Goal: Complete application form: Complete application form

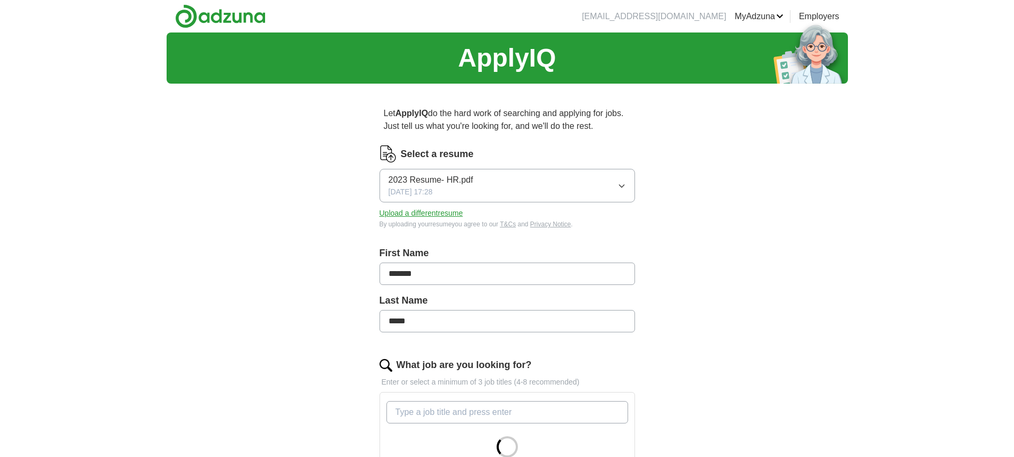
click at [621, 187] on icon "button" at bounding box center [622, 186] width 9 height 9
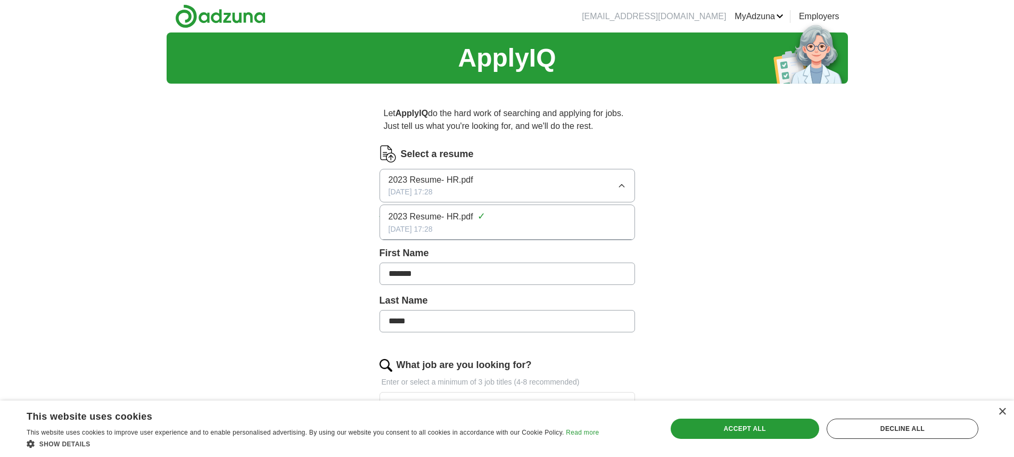
click at [416, 214] on button "Upload a different resume" at bounding box center [422, 213] width 84 height 11
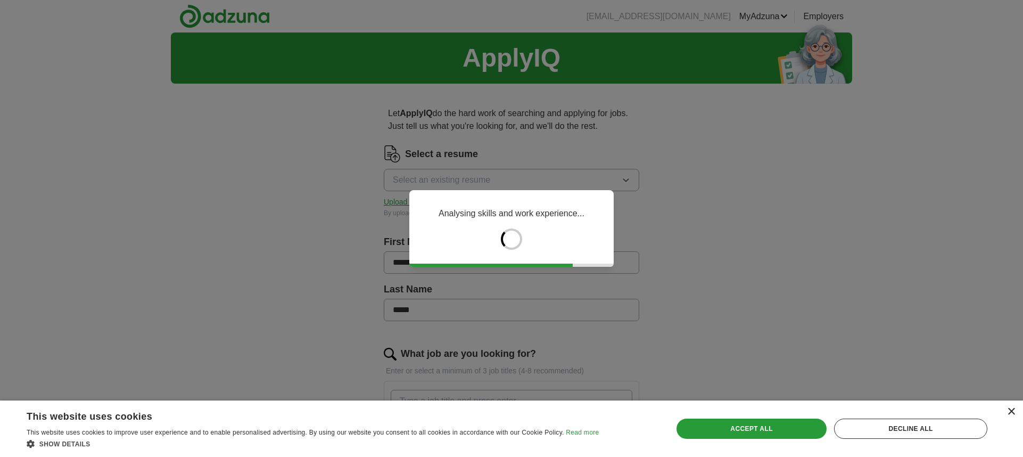
click at [1012, 410] on div "×" at bounding box center [1011, 412] width 8 height 8
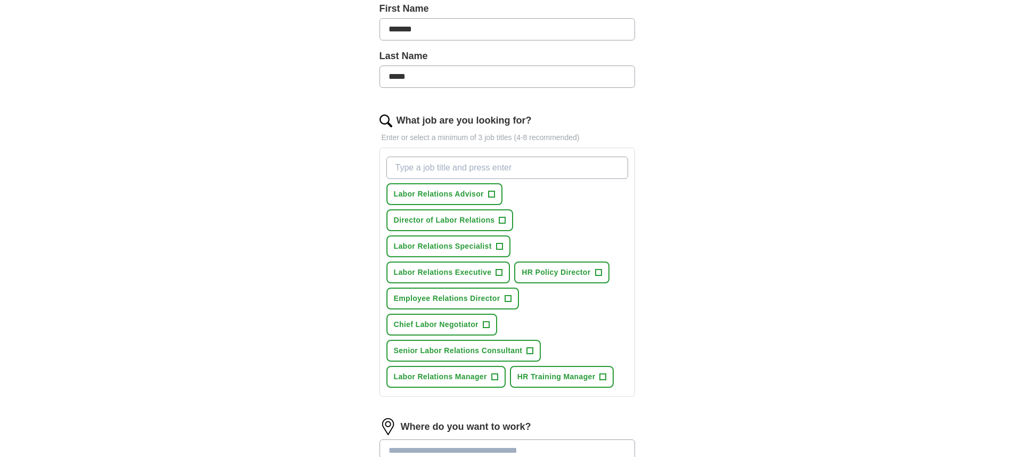
scroll to position [252, 0]
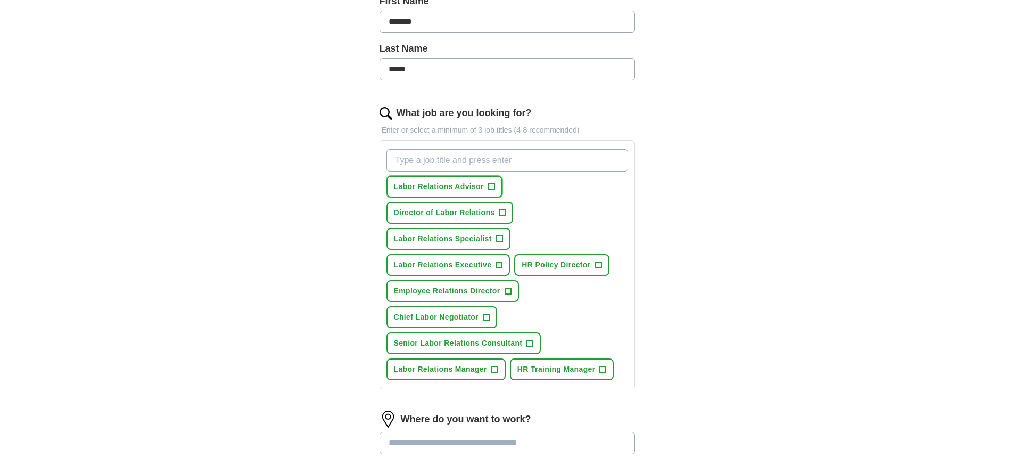
click at [493, 187] on span "+" at bounding box center [491, 187] width 6 height 9
click at [503, 211] on span "+" at bounding box center [502, 213] width 6 height 9
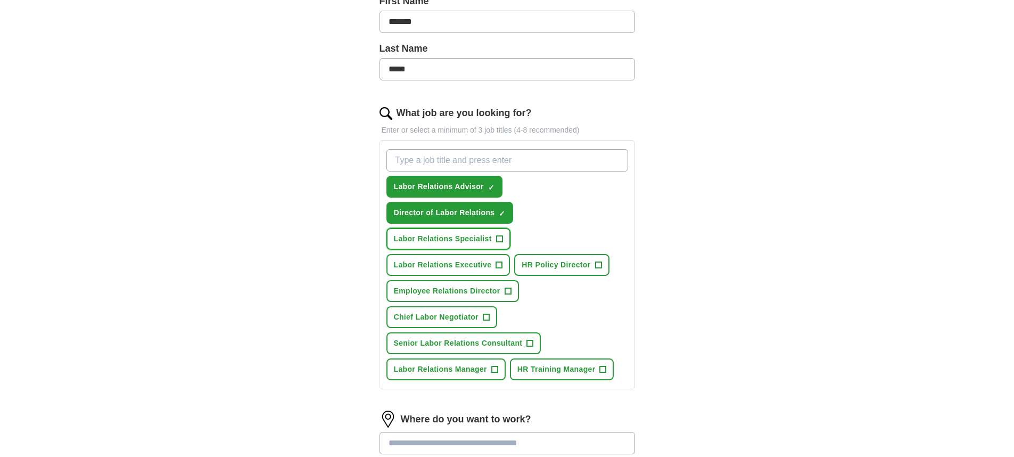
click at [498, 238] on span "+" at bounding box center [499, 239] width 6 height 9
click at [497, 261] on span "+" at bounding box center [499, 265] width 6 height 9
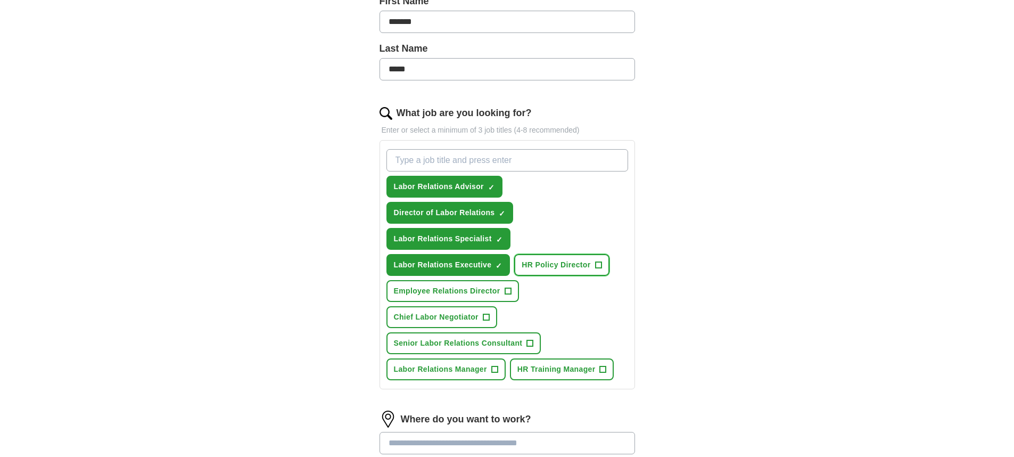
click at [598, 264] on span "+" at bounding box center [598, 265] width 6 height 9
click at [505, 290] on span "+" at bounding box center [508, 291] width 6 height 9
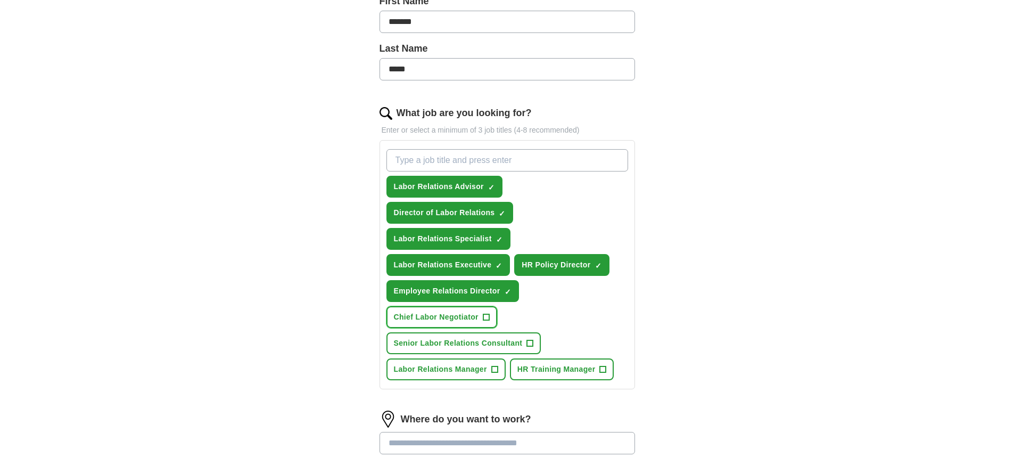
click at [487, 316] on span "+" at bounding box center [486, 317] width 6 height 9
click at [530, 342] on span "+" at bounding box center [530, 343] width 6 height 9
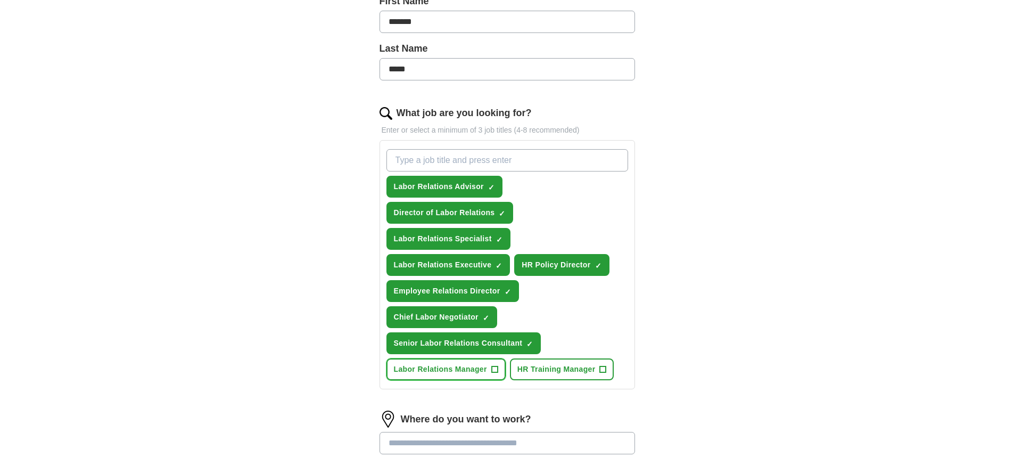
click at [494, 367] on span "+" at bounding box center [494, 369] width 6 height 9
click at [602, 367] on span "+" at bounding box center [603, 369] width 6 height 9
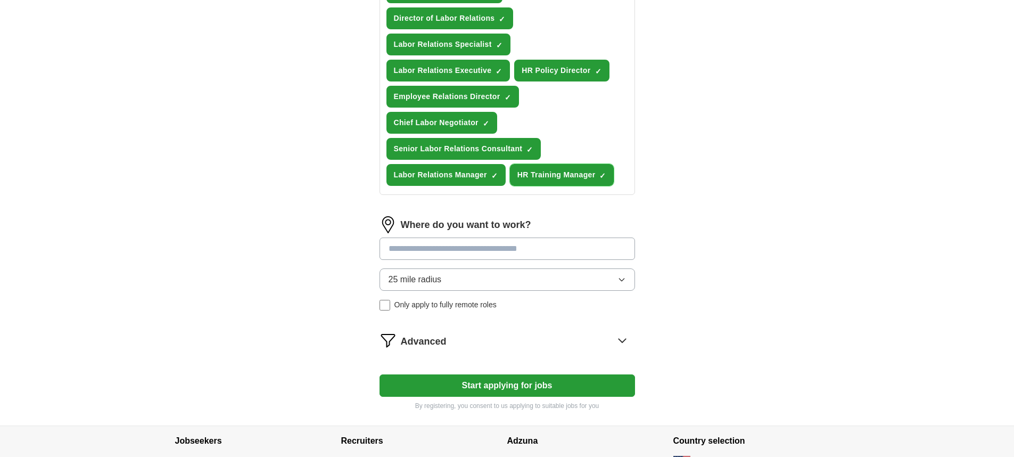
scroll to position [454, 0]
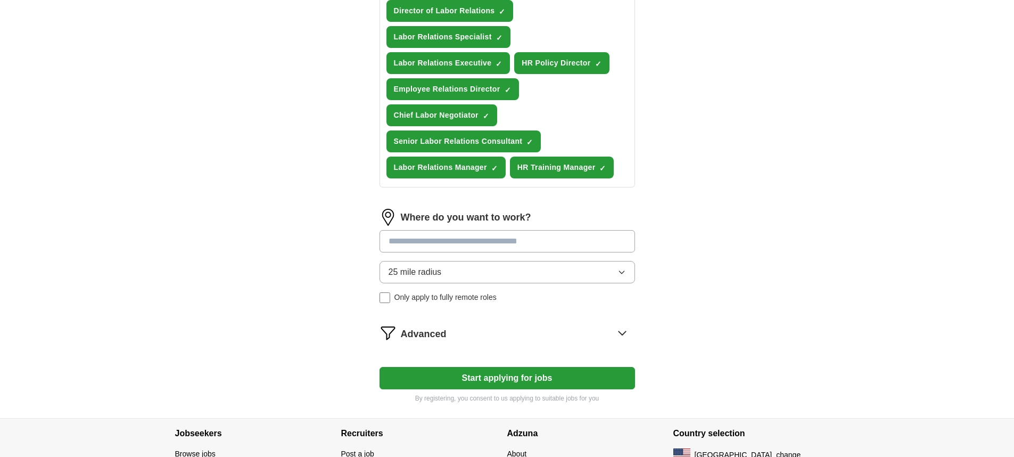
click at [396, 241] on input at bounding box center [508, 241] width 256 height 22
type input "*********"
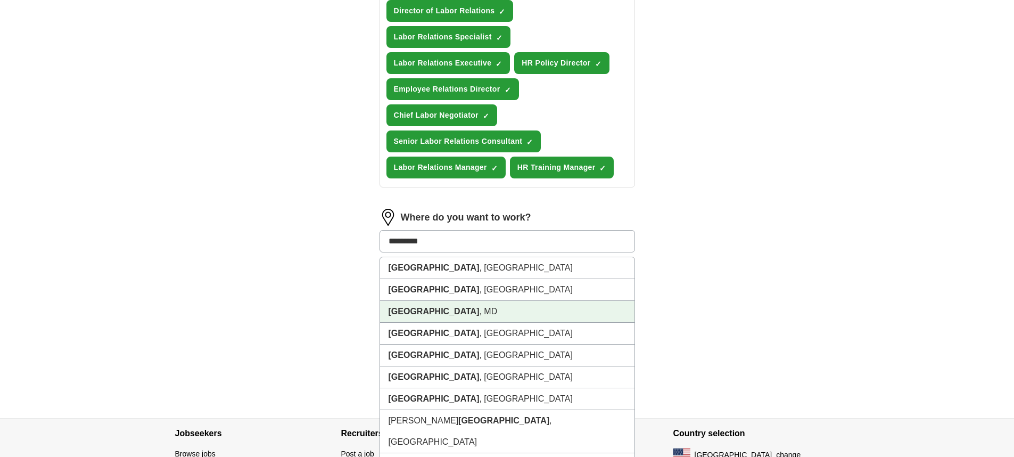
click at [405, 310] on strong "[GEOGRAPHIC_DATA]" at bounding box center [434, 311] width 91 height 9
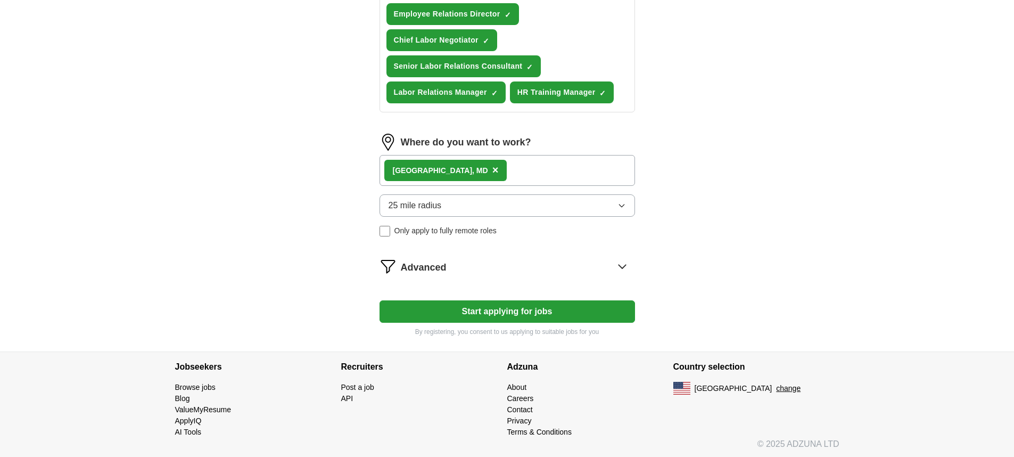
scroll to position [531, 0]
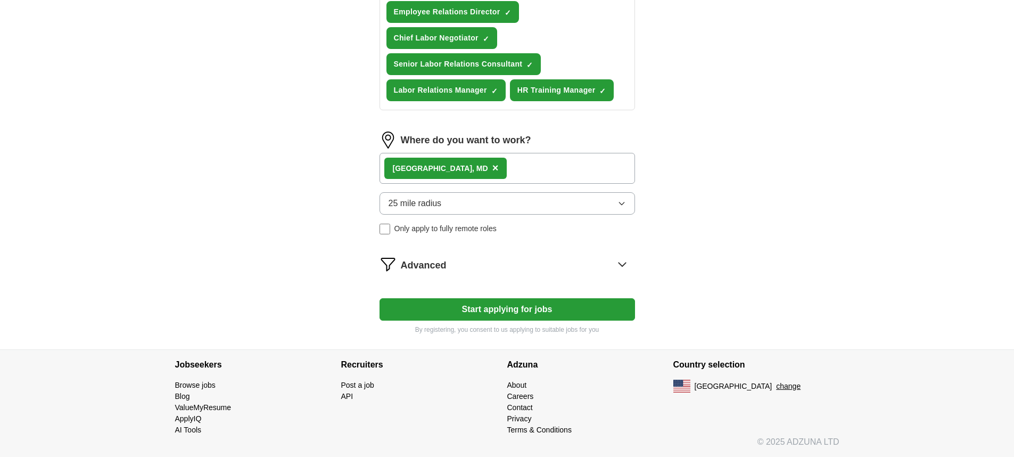
click at [491, 309] on button "Start applying for jobs" at bounding box center [508, 309] width 256 height 22
select select "**"
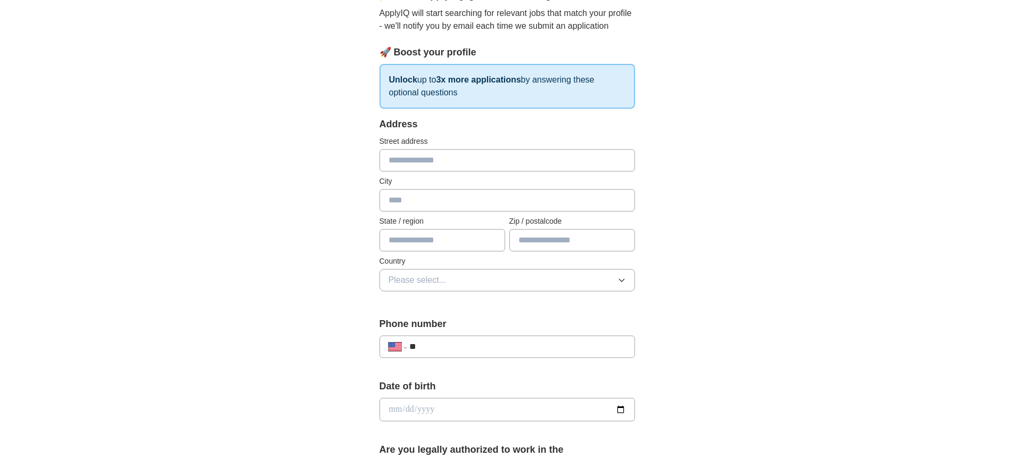
scroll to position [117, 0]
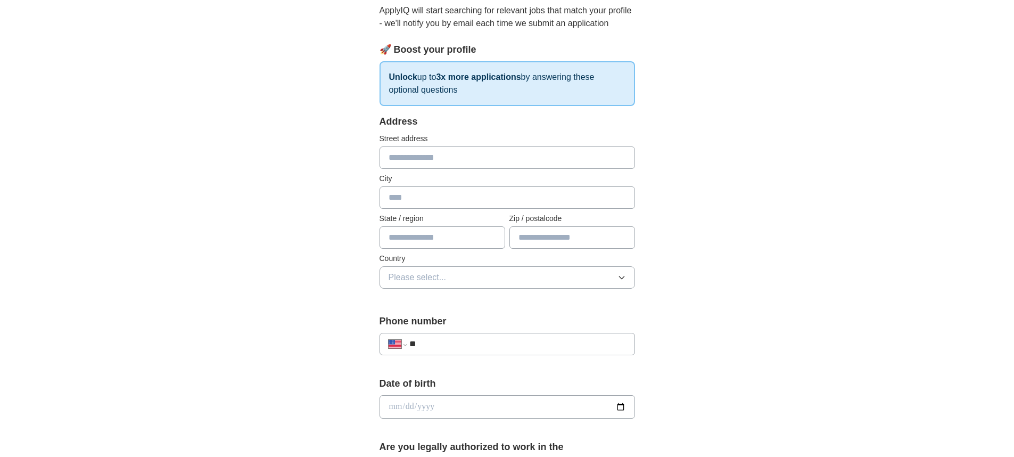
click at [396, 152] on input "text" at bounding box center [508, 157] width 256 height 22
type input "**********"
click at [402, 193] on input "text" at bounding box center [508, 197] width 256 height 22
type input "*******"
click at [431, 236] on input "text" at bounding box center [443, 237] width 126 height 22
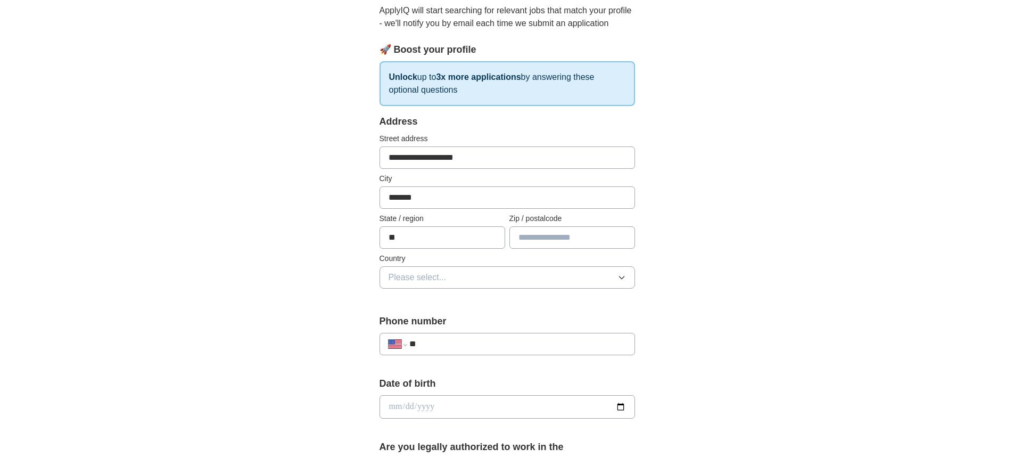
type input "**"
click at [539, 238] on input "text" at bounding box center [573, 237] width 126 height 22
type input "*****"
click at [625, 278] on icon "button" at bounding box center [622, 277] width 9 height 9
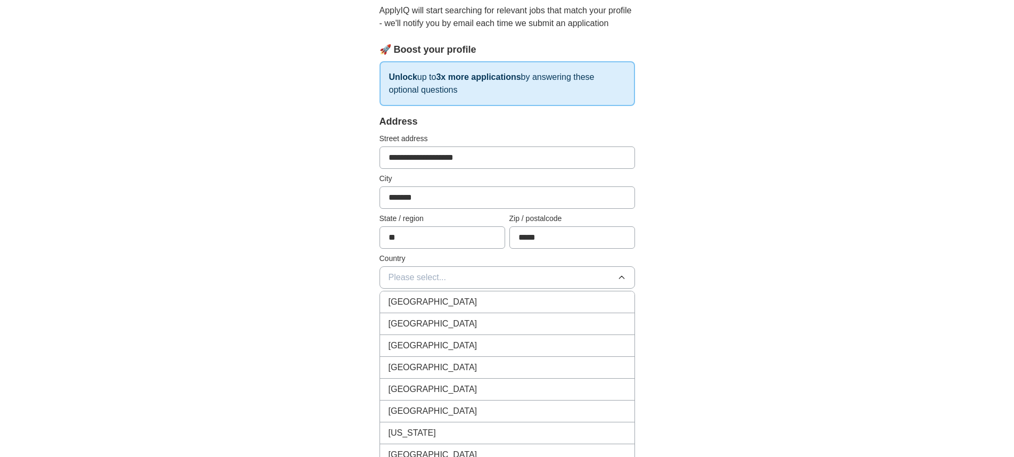
click at [461, 325] on div "[GEOGRAPHIC_DATA]" at bounding box center [507, 323] width 237 height 13
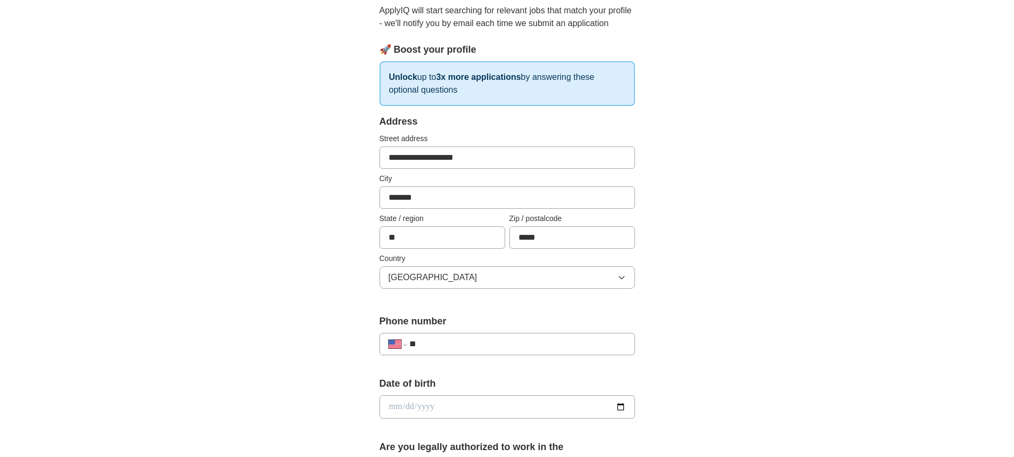
click at [465, 340] on input "**" at bounding box center [517, 344] width 216 height 13
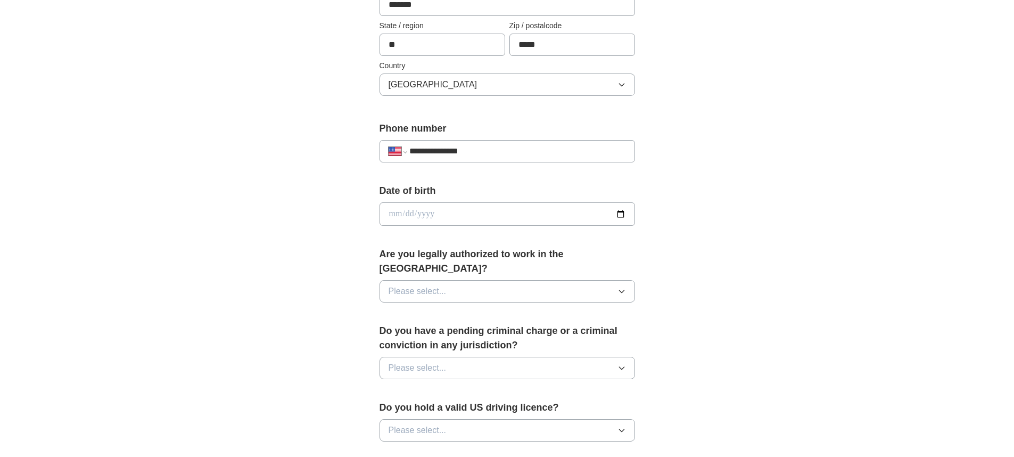
scroll to position [313, 0]
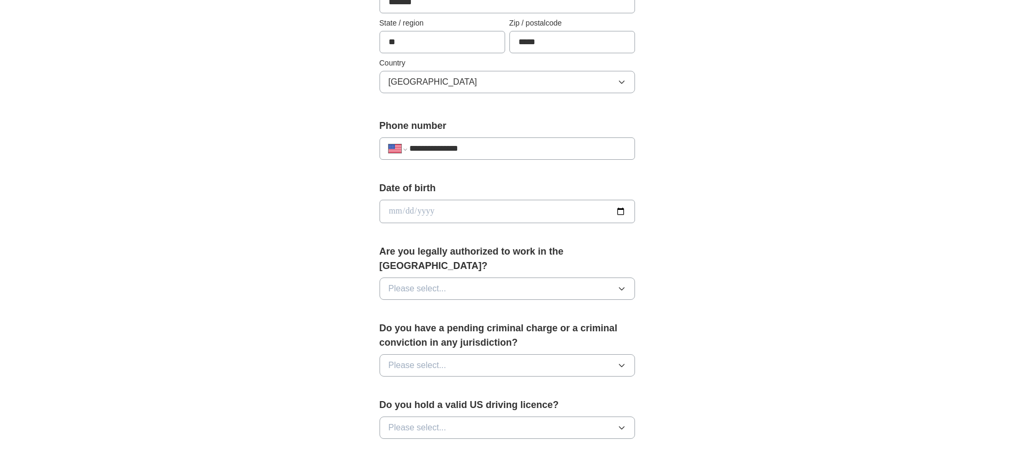
type input "**********"
click at [416, 211] on input "date" at bounding box center [508, 211] width 256 height 23
click at [392, 212] on input "date" at bounding box center [508, 211] width 256 height 23
type input "**********"
click at [625, 284] on icon "button" at bounding box center [622, 288] width 9 height 9
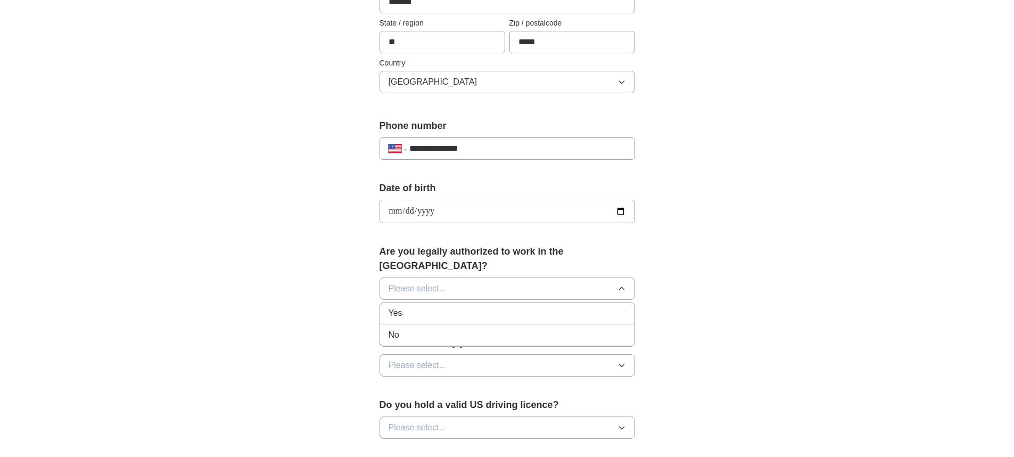
click at [472, 307] on div "Yes" at bounding box center [507, 313] width 237 height 13
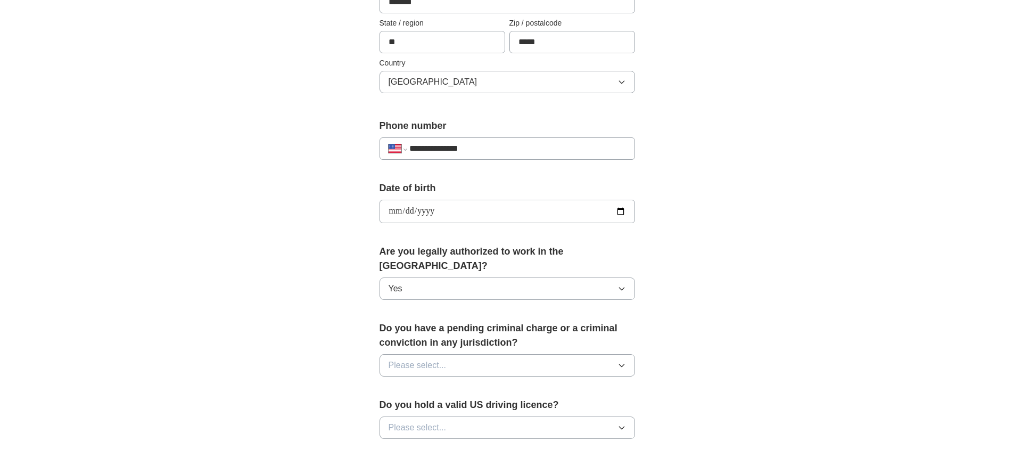
click at [625, 361] on icon "button" at bounding box center [622, 365] width 9 height 9
drag, startPoint x: 427, startPoint y: 395, endPoint x: 442, endPoint y: 395, distance: 15.4
click at [429, 405] on div "No" at bounding box center [507, 411] width 237 height 13
click at [623, 423] on icon "button" at bounding box center [622, 427] width 9 height 9
click at [466, 446] on div "Yes" at bounding box center [507, 452] width 237 height 13
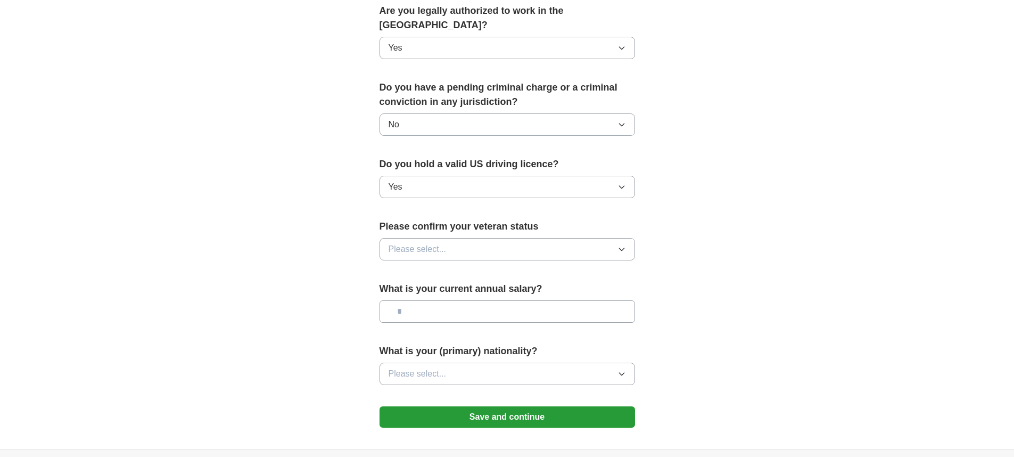
scroll to position [556, 0]
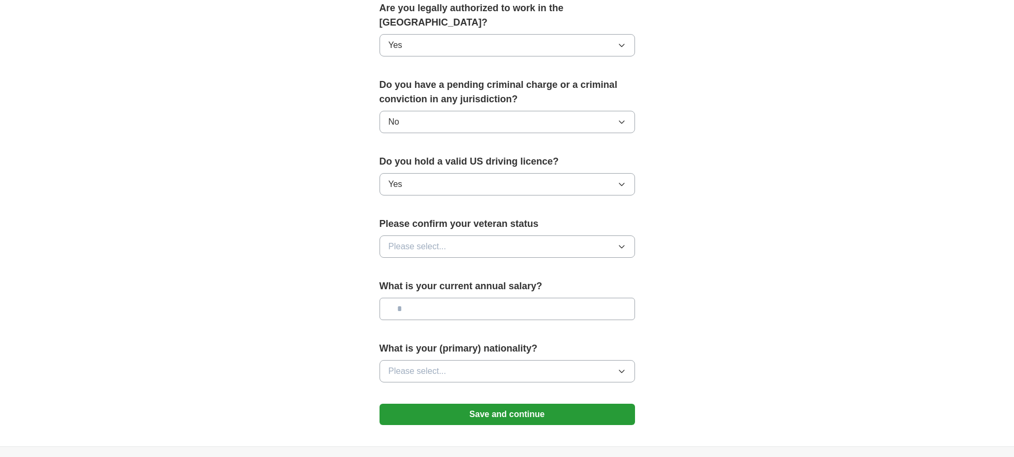
click at [625, 242] on icon "button" at bounding box center [622, 246] width 9 height 9
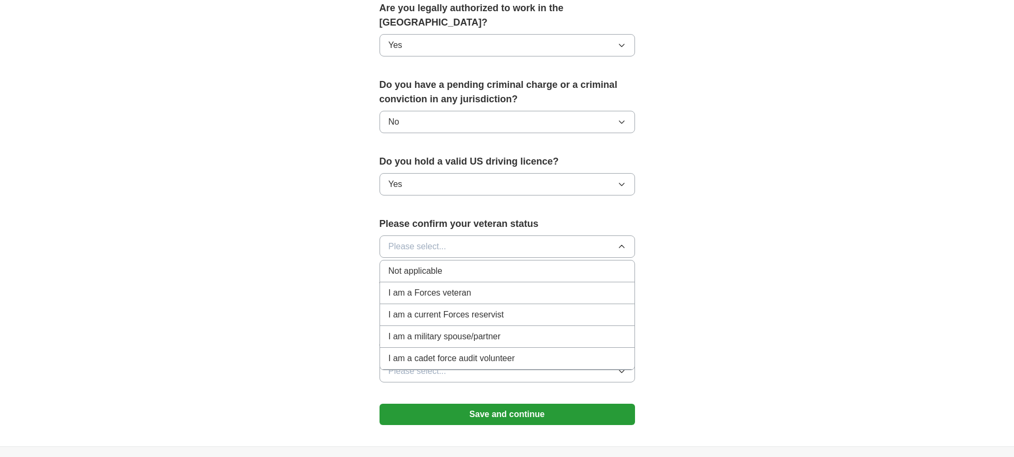
click at [436, 265] on span "Not applicable" at bounding box center [416, 271] width 54 height 13
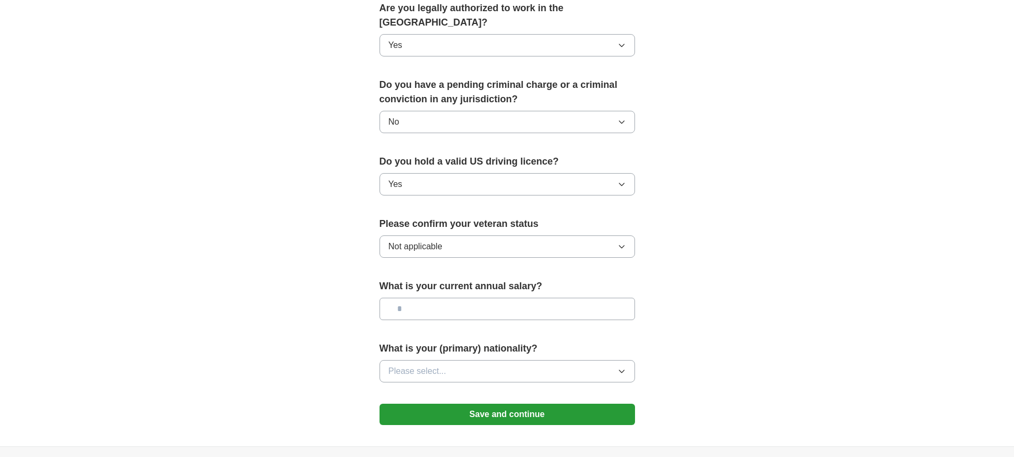
click at [416, 298] on input "text" at bounding box center [508, 309] width 256 height 22
click at [620, 367] on icon "button" at bounding box center [622, 371] width 9 height 9
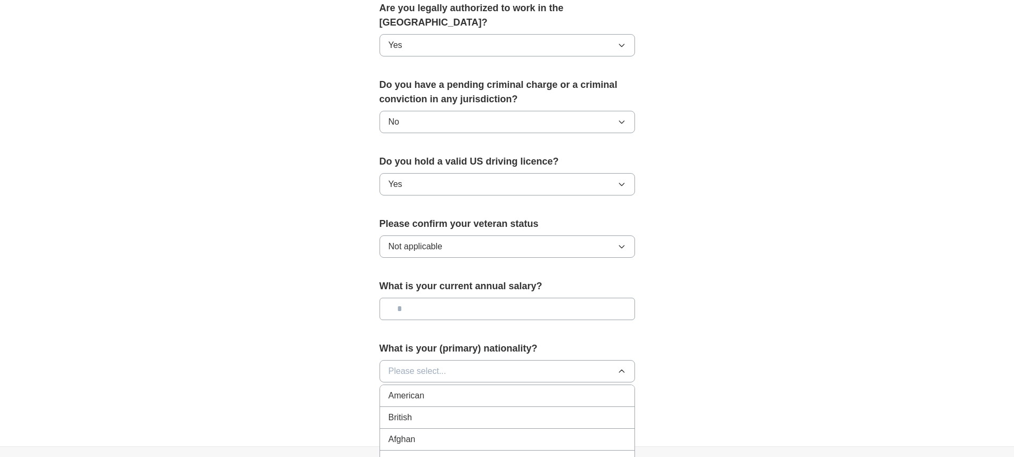
click at [491, 389] on div "American" at bounding box center [507, 395] width 237 height 13
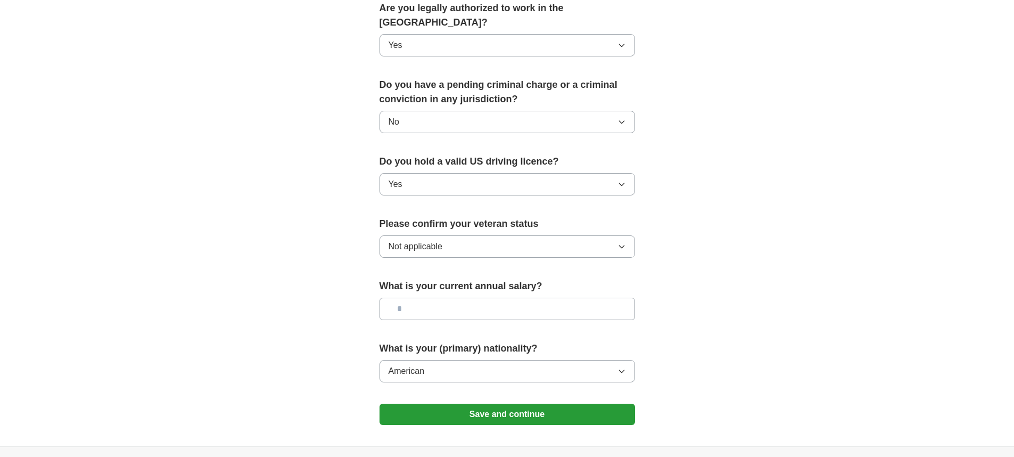
click at [505, 404] on button "Save and continue" at bounding box center [508, 414] width 256 height 21
